Goal: Browse casually

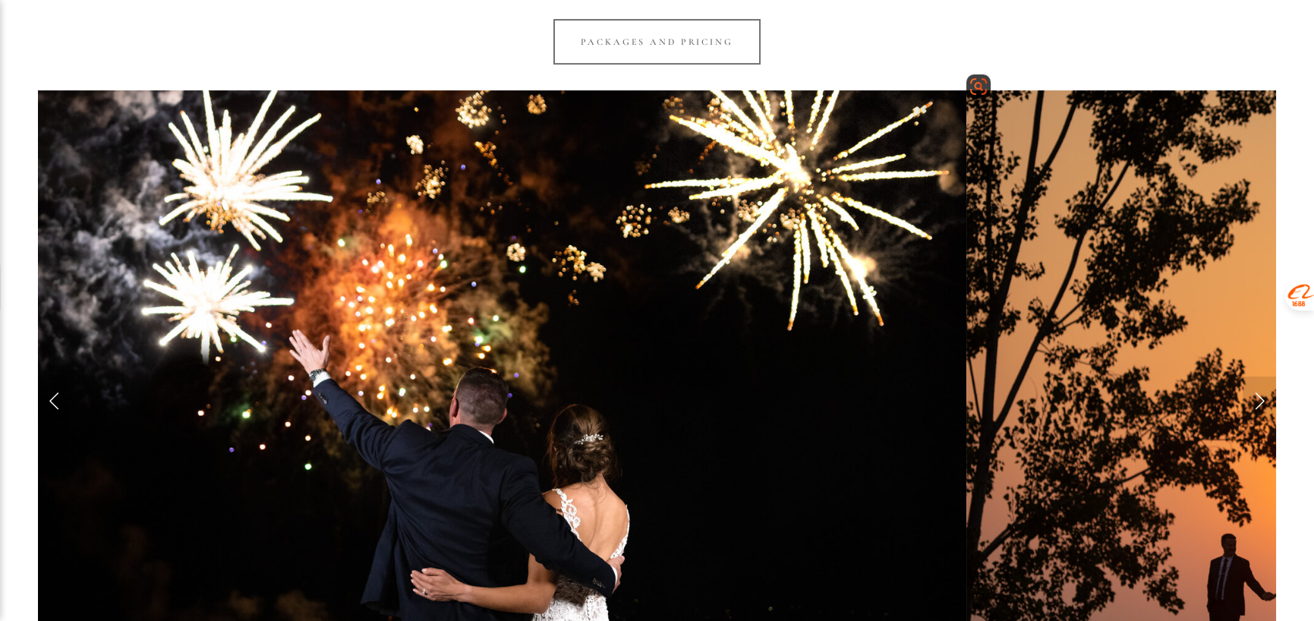
scroll to position [1518, 0]
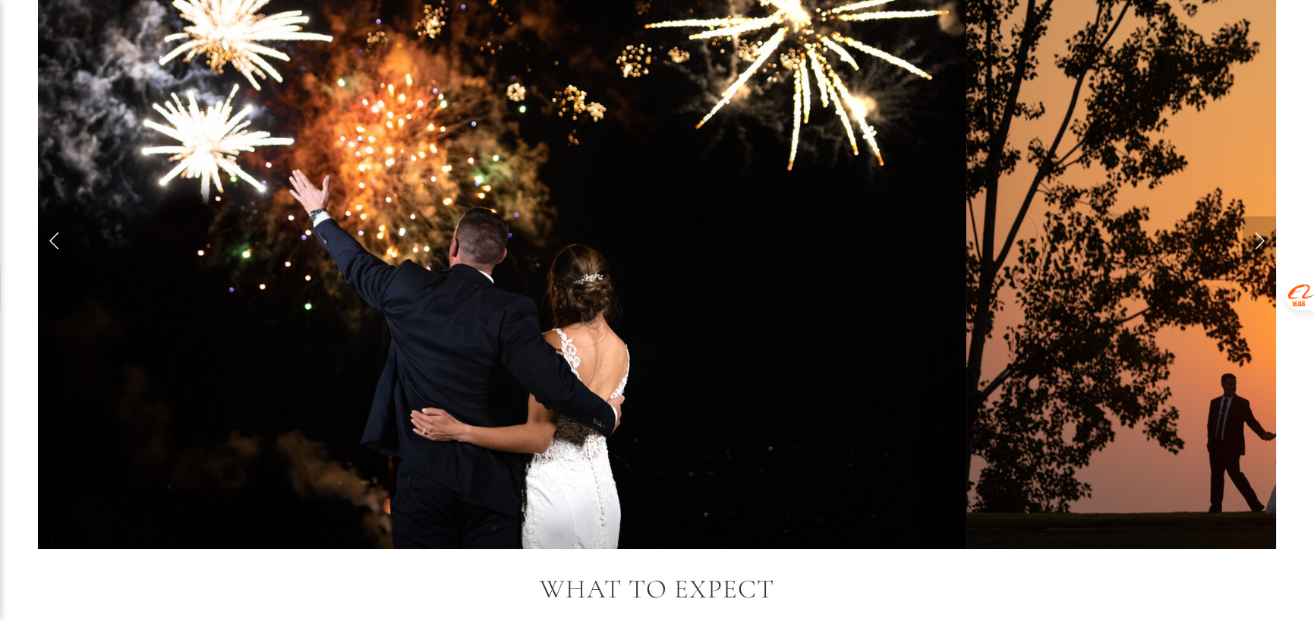
click at [1252, 225] on link "Next Slide" at bounding box center [1259, 239] width 33 height 46
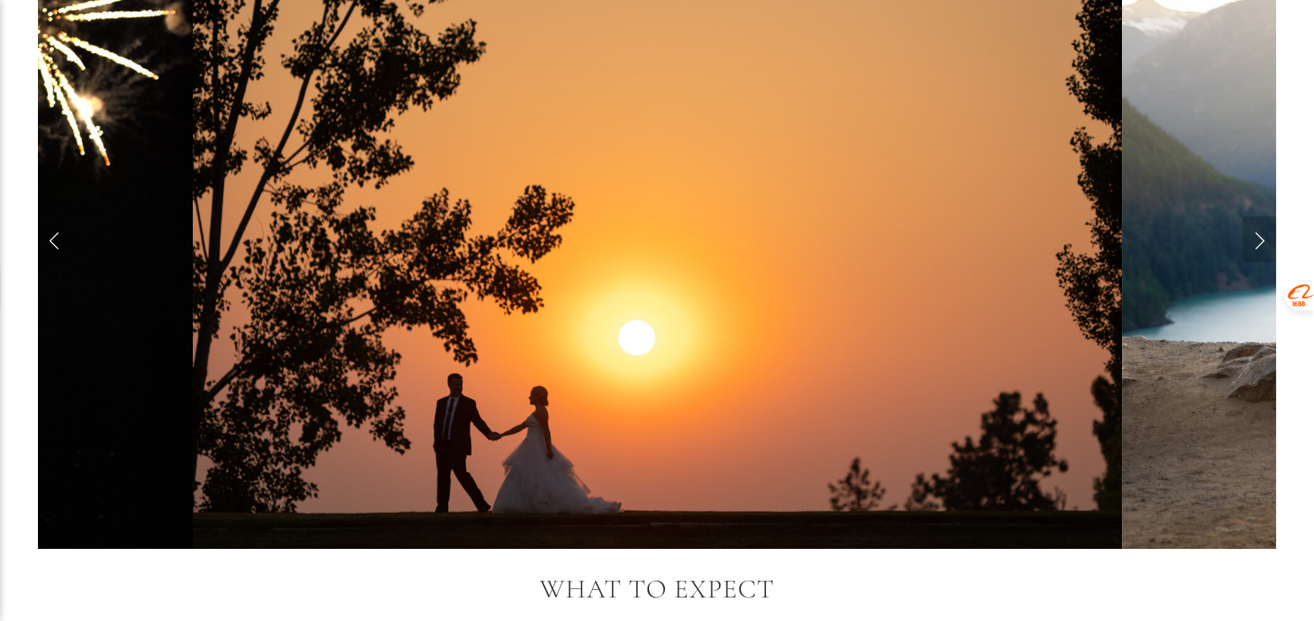
click at [1252, 225] on link "Next Slide" at bounding box center [1259, 239] width 33 height 46
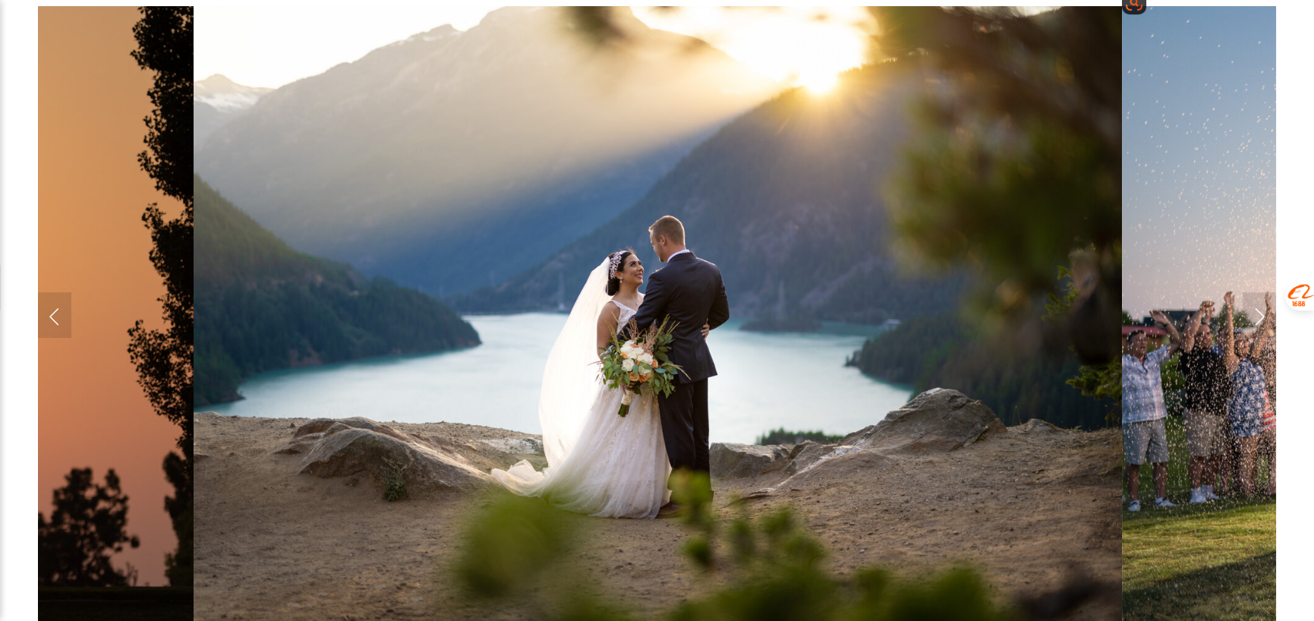
scroll to position [1442, 0]
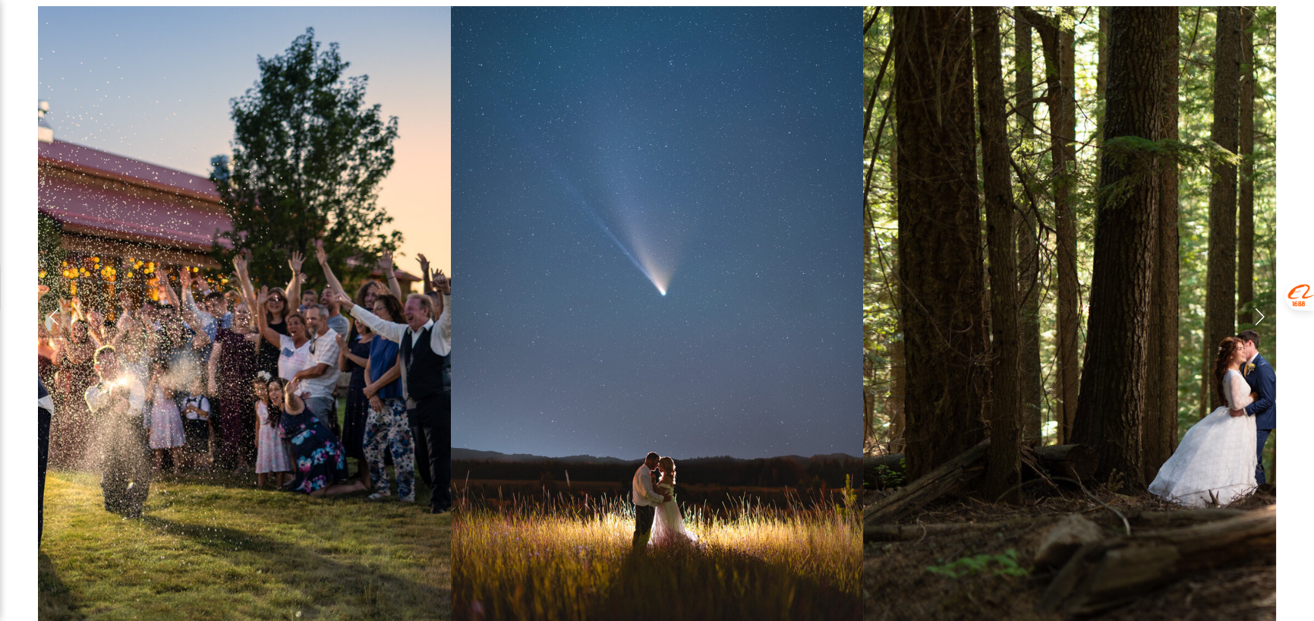
click at [53, 309] on link "Previous Slide" at bounding box center [54, 315] width 33 height 46
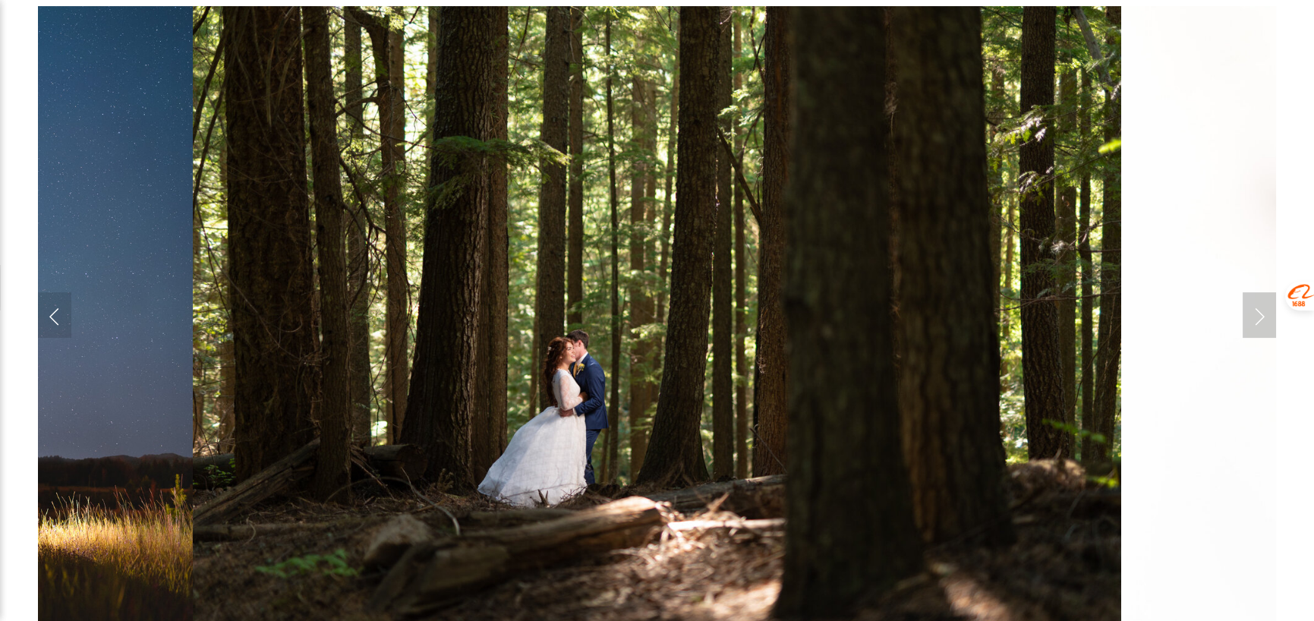
click at [1255, 298] on link "Next Slide" at bounding box center [1259, 315] width 33 height 46
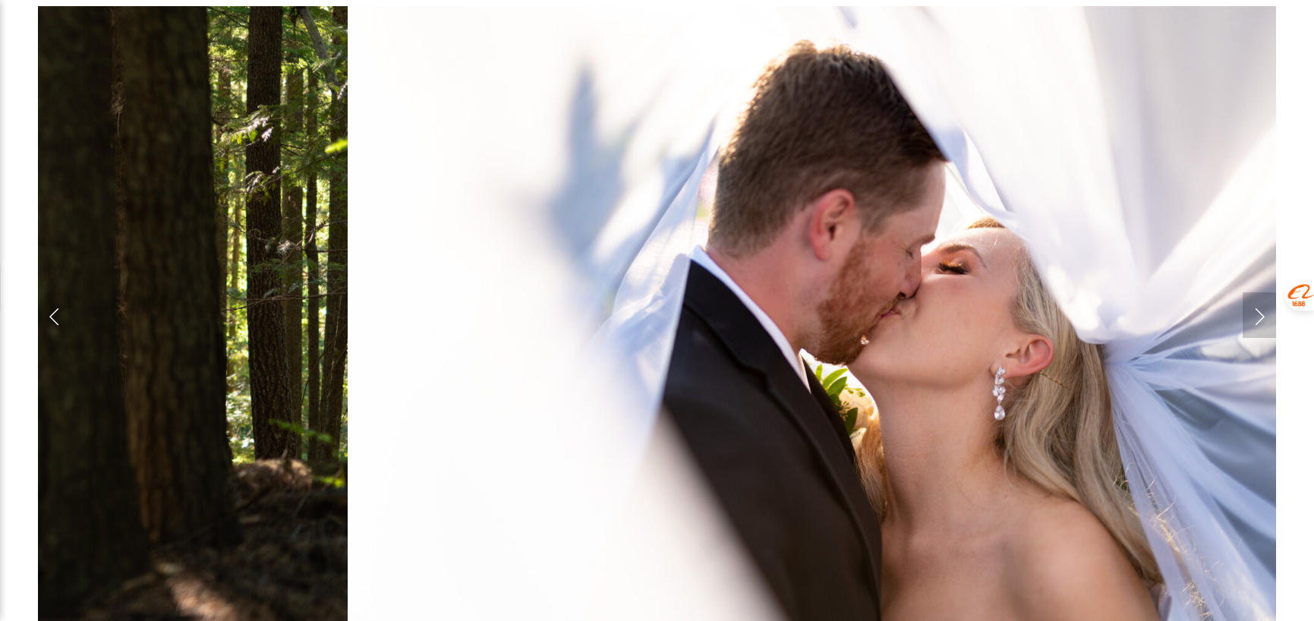
click at [1255, 298] on link "Next Slide" at bounding box center [1259, 315] width 33 height 46
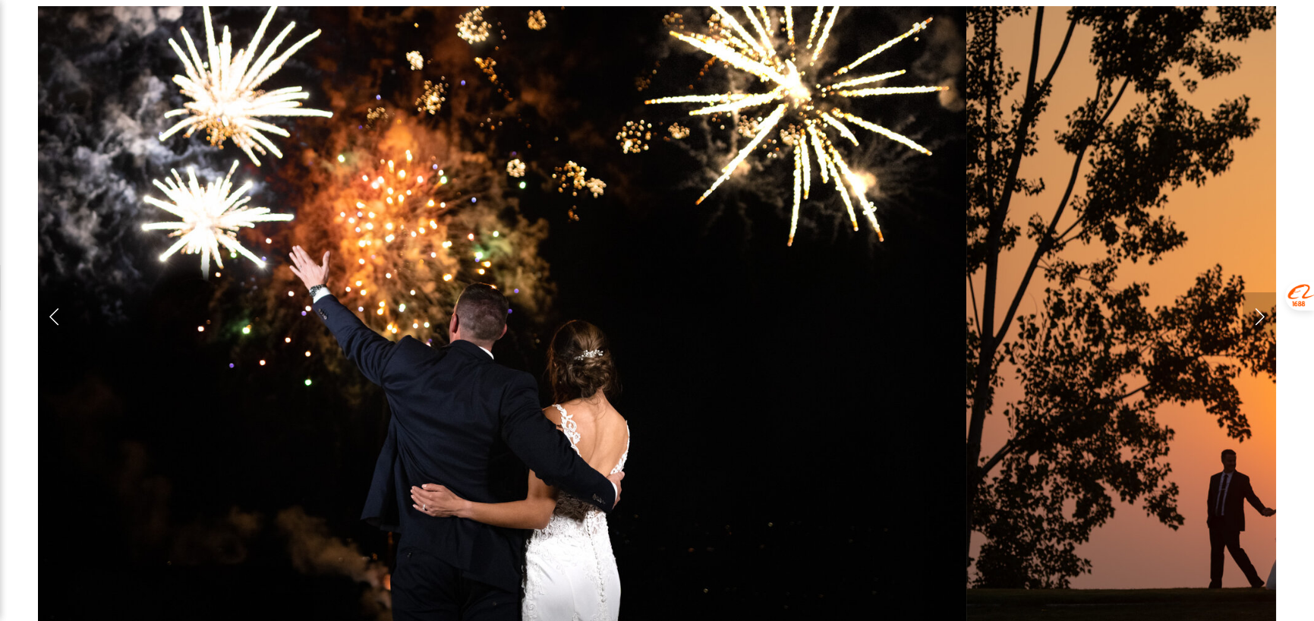
click at [1255, 298] on link "Next Slide" at bounding box center [1259, 315] width 33 height 46
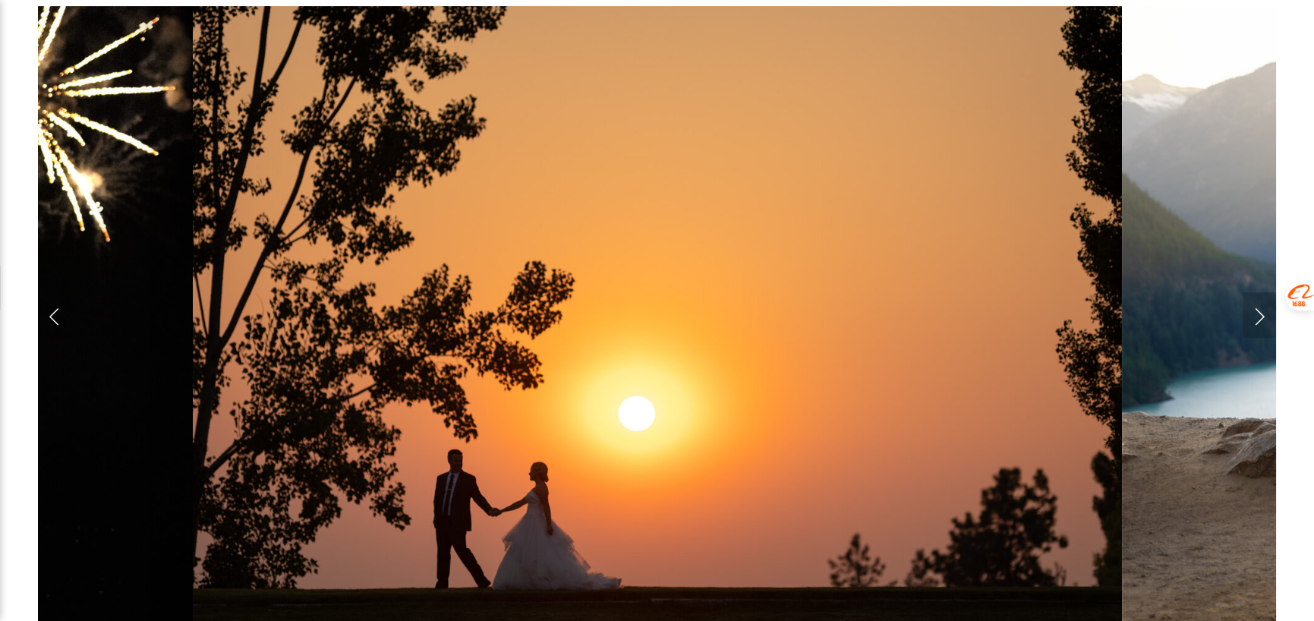
click at [1255, 298] on link "Next Slide" at bounding box center [1259, 315] width 33 height 46
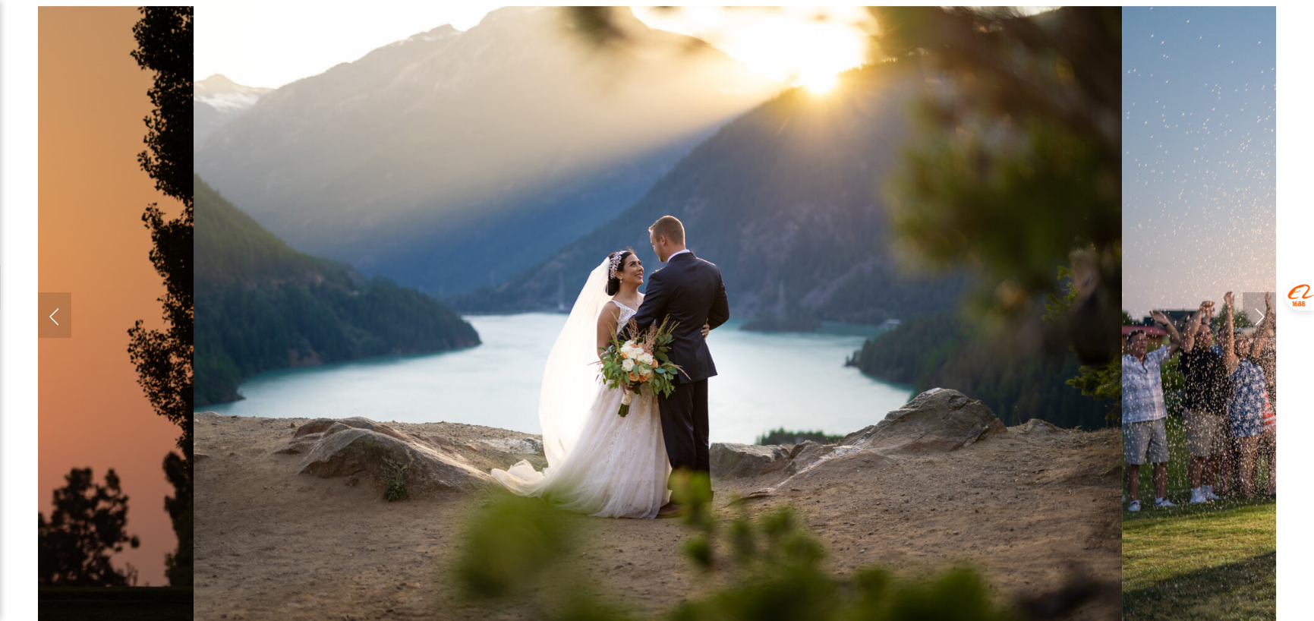
click at [1255, 298] on link "Next Slide" at bounding box center [1259, 315] width 33 height 46
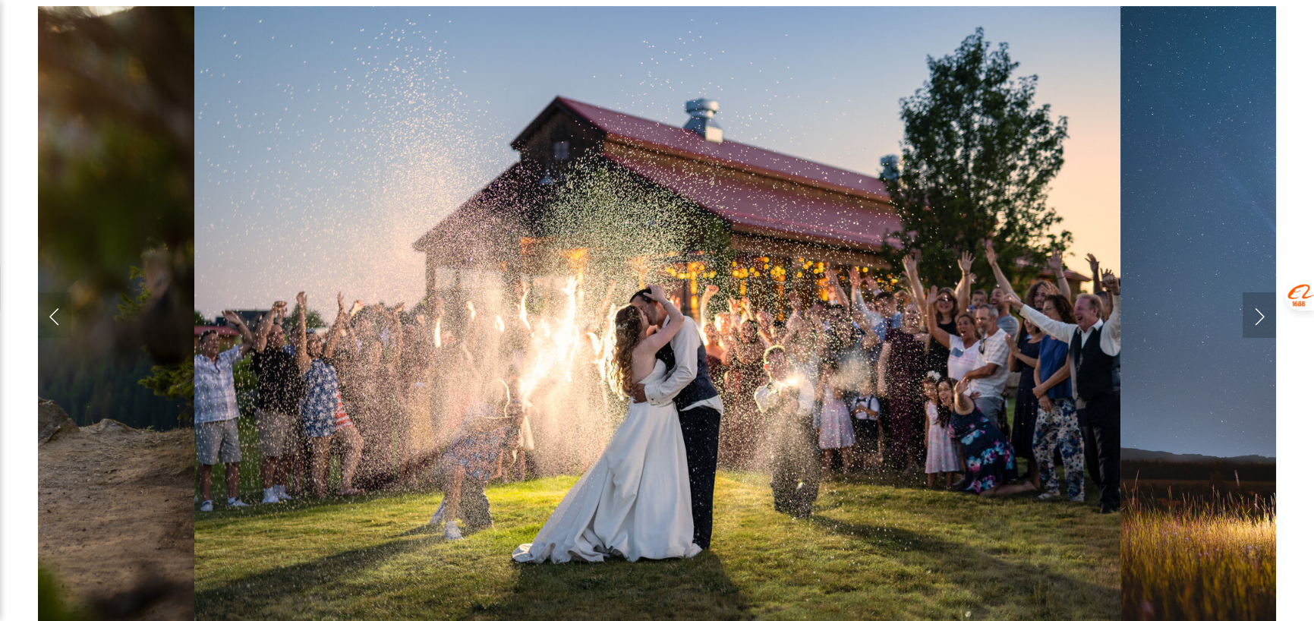
click at [1255, 298] on link "Next Slide" at bounding box center [1259, 315] width 33 height 46
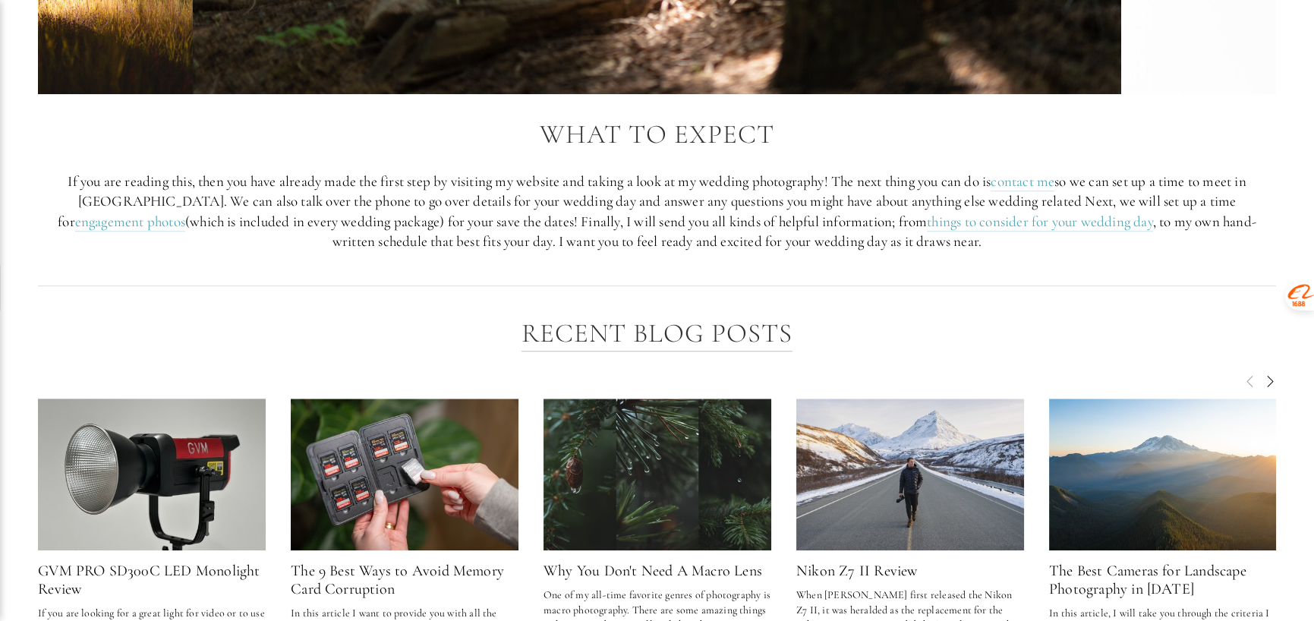
scroll to position [1974, 0]
